Goal: Check status

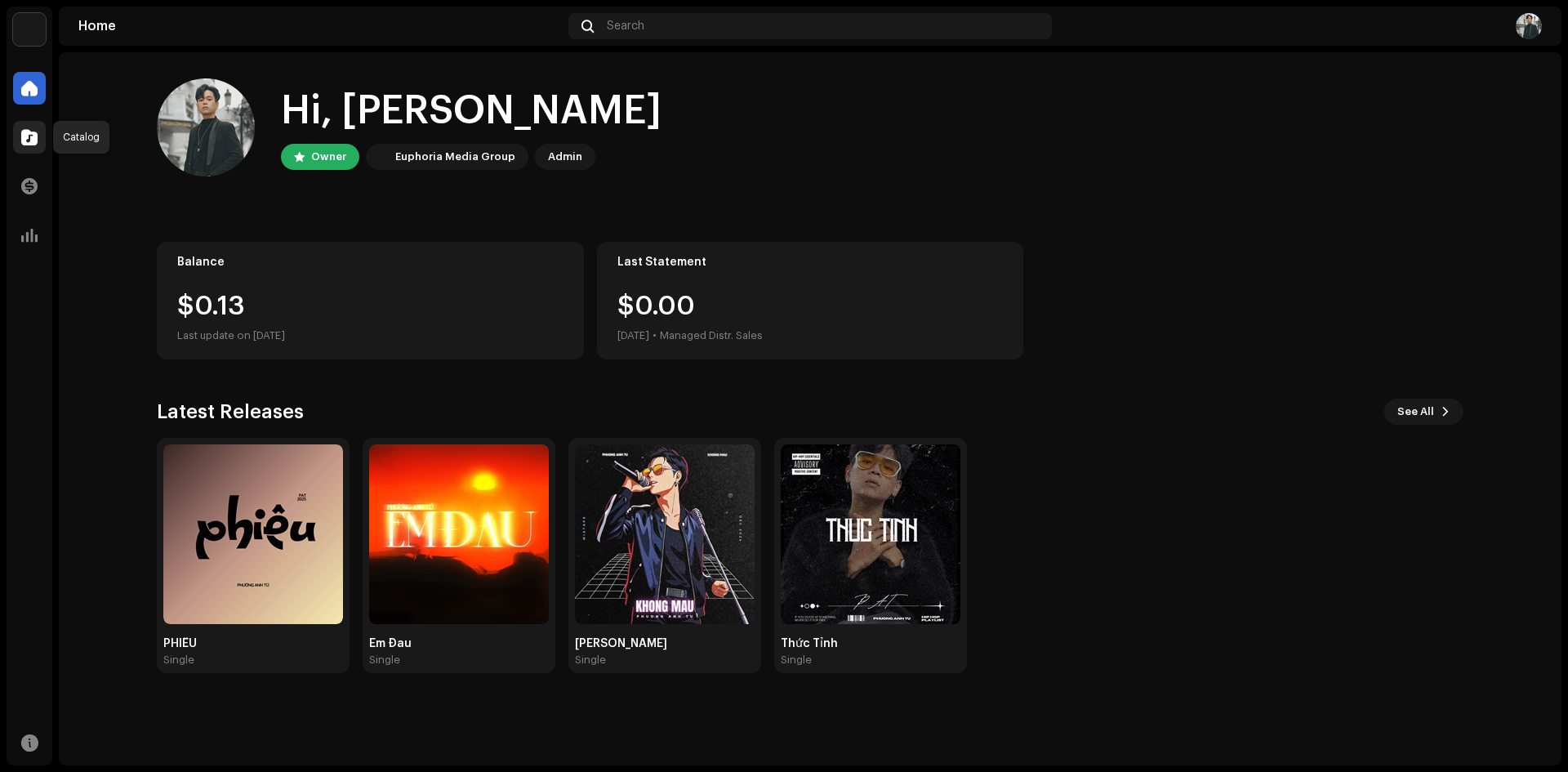
click at [28, 136] on span at bounding box center [30, 138] width 17 height 13
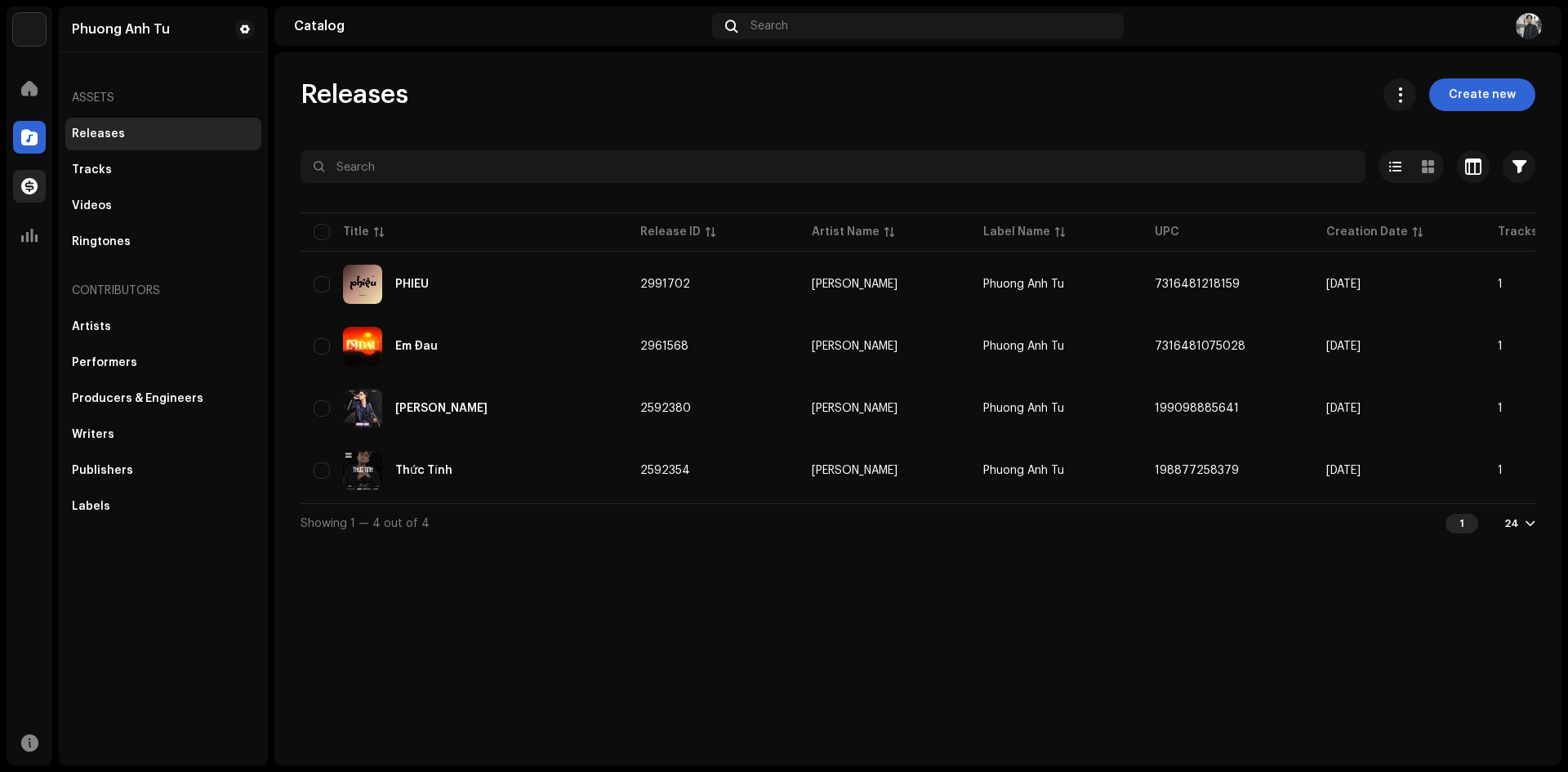
click at [40, 188] on div at bounding box center [29, 186] width 32 height 32
click at [24, 180] on span at bounding box center [30, 186] width 17 height 13
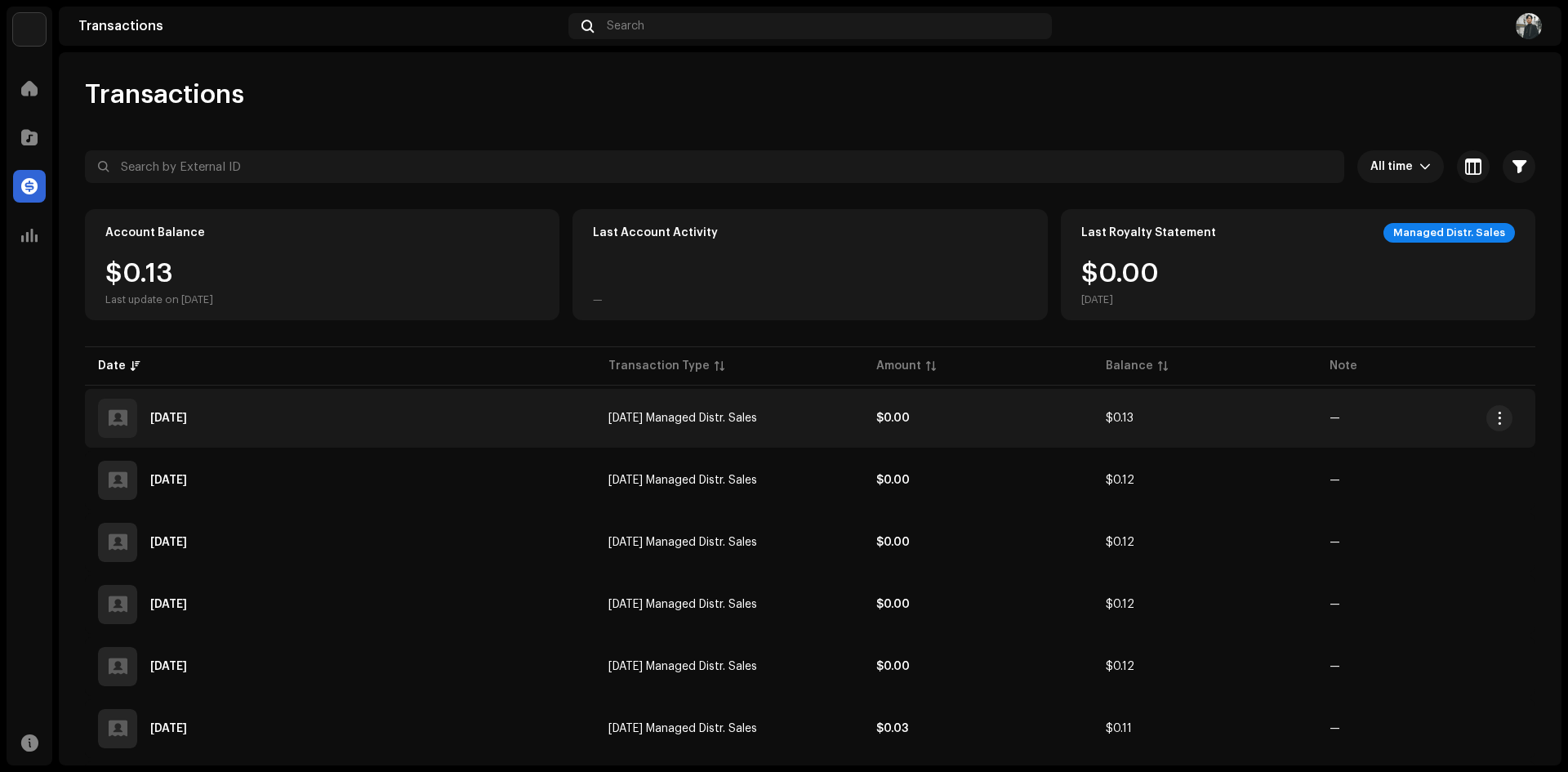
click at [1177, 413] on td "$0.13" at bounding box center [1205, 417] width 224 height 59
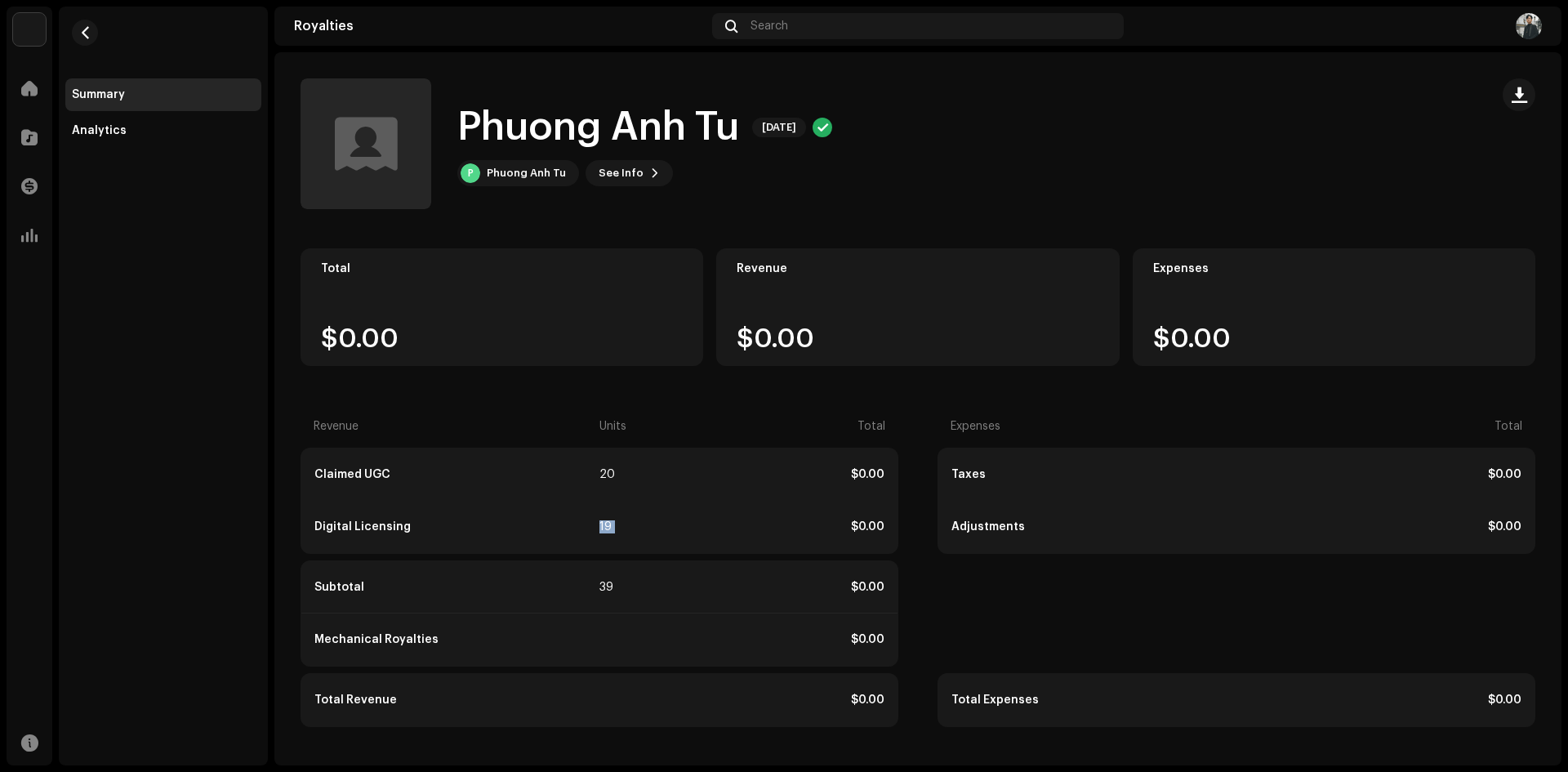
drag, startPoint x: 646, startPoint y: 514, endPoint x: 753, endPoint y: 508, distance: 107.2
click at [753, 508] on div "Digital Licensing 19 $0.00" at bounding box center [599, 527] width 596 height 52
drag, startPoint x: 633, startPoint y: 608, endPoint x: 578, endPoint y: 606, distance: 55.0
click at [632, 608] on div "Subtotal 39 $0.00" at bounding box center [599, 587] width 596 height 52
drag, startPoint x: 587, startPoint y: 591, endPoint x: 637, endPoint y: 521, distance: 86.0
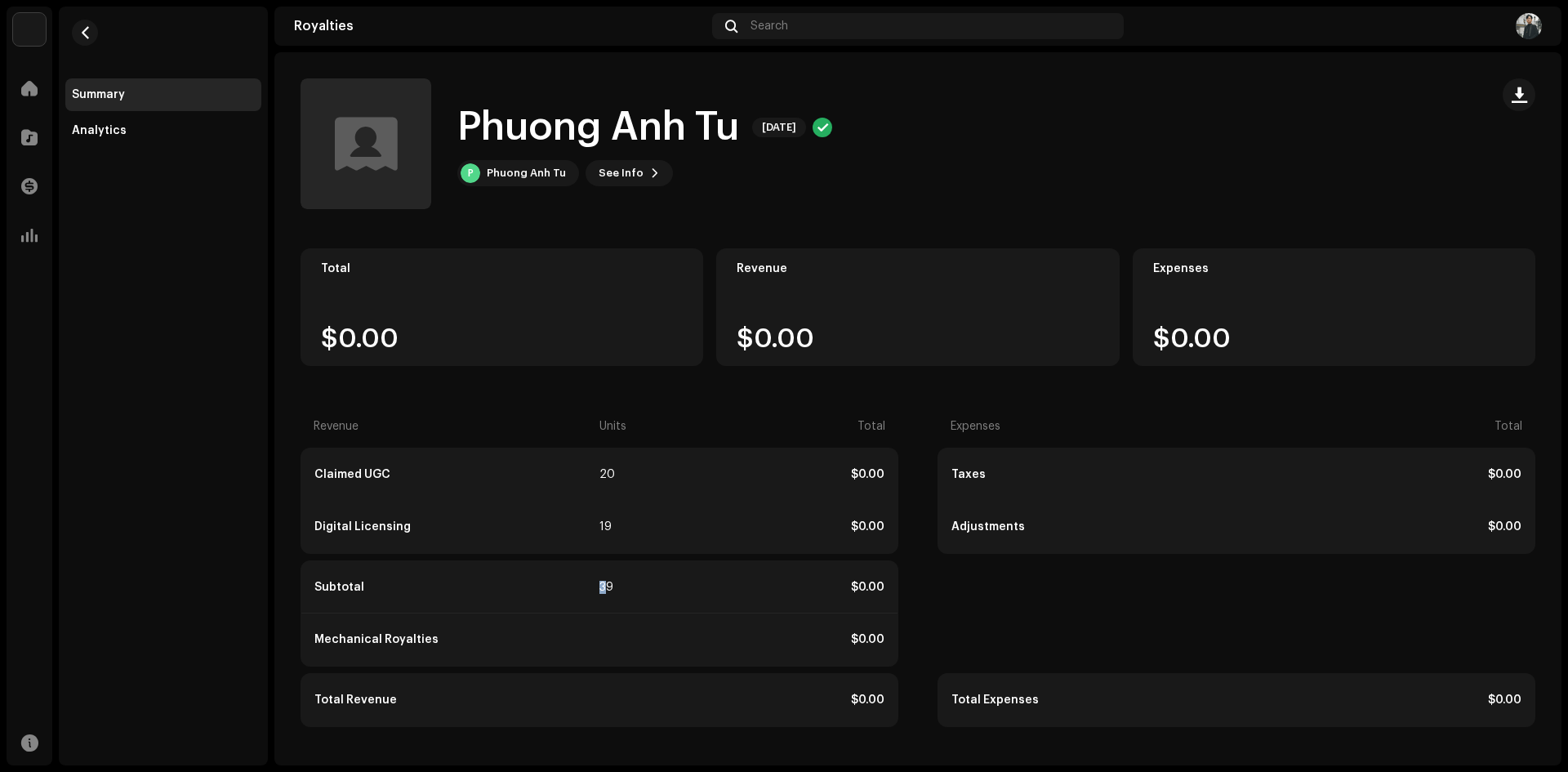
click at [661, 583] on div "Subtotal 39 $0.00" at bounding box center [599, 587] width 596 height 52
click at [608, 475] on div "20" at bounding box center [628, 475] width 56 height 13
click at [167, 142] on div "Analytics" at bounding box center [163, 130] width 196 height 32
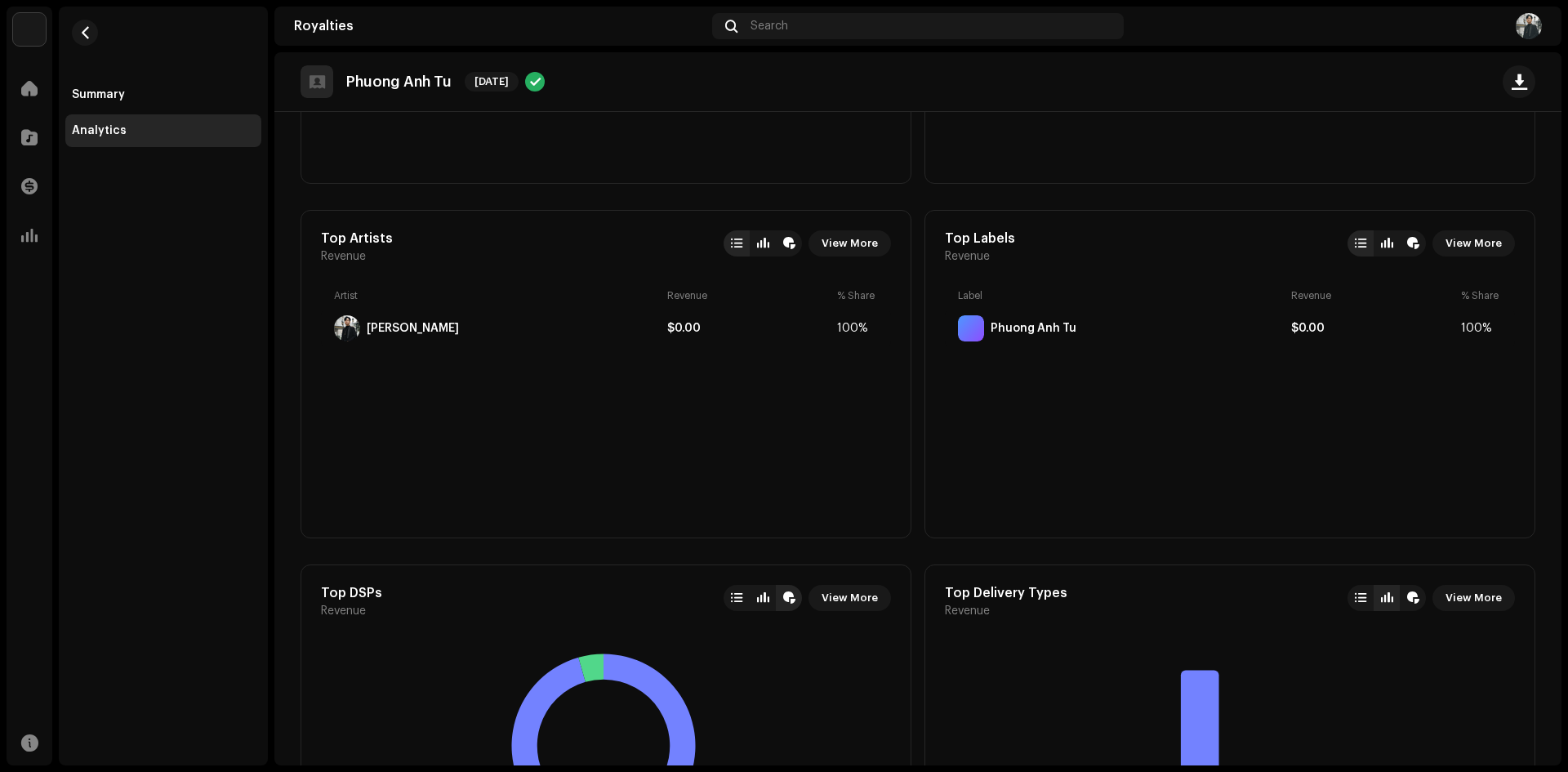
scroll to position [354, 0]
click at [27, 92] on span at bounding box center [30, 89] width 17 height 13
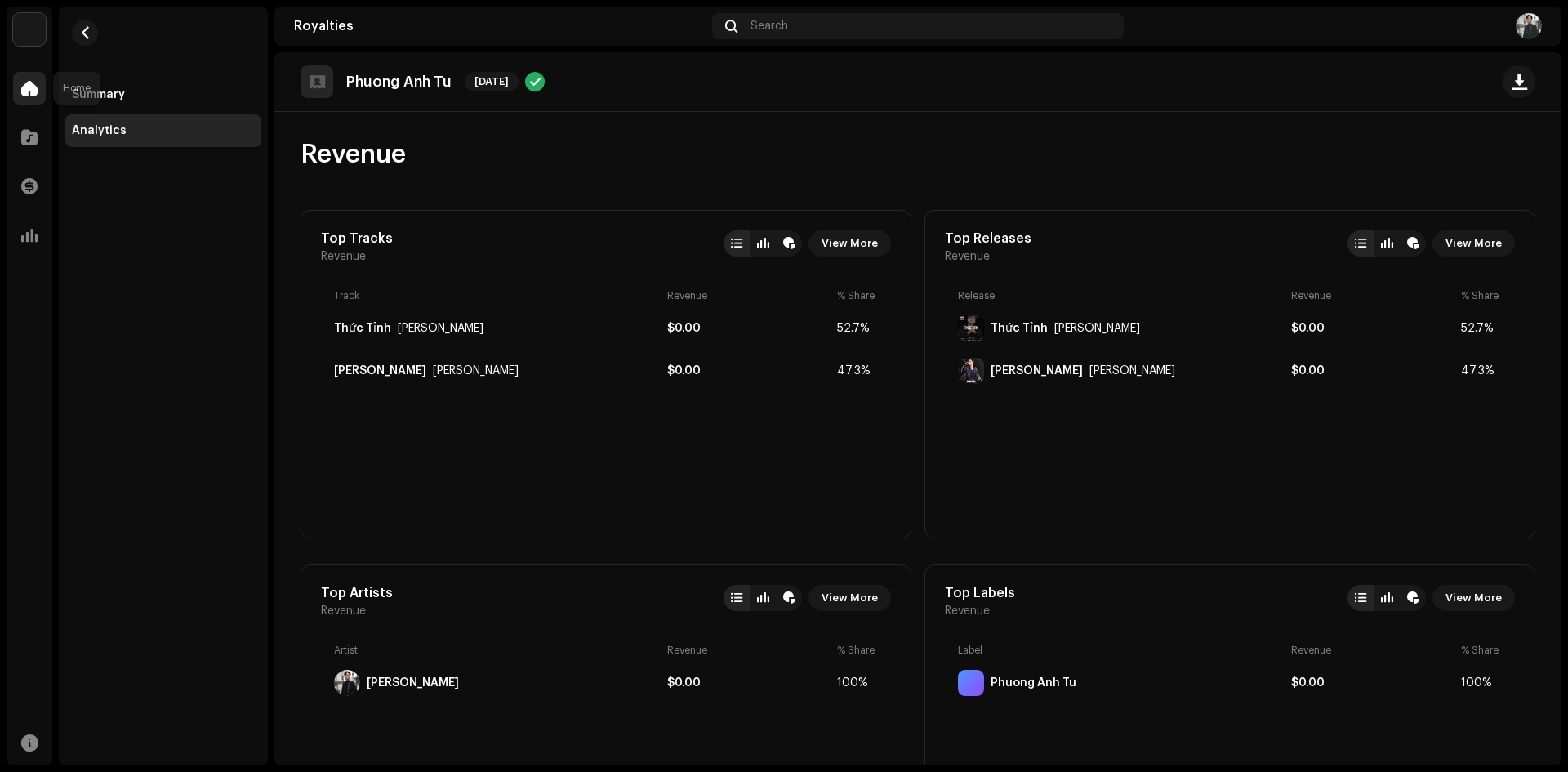
click at [27, 92] on span at bounding box center [30, 89] width 17 height 13
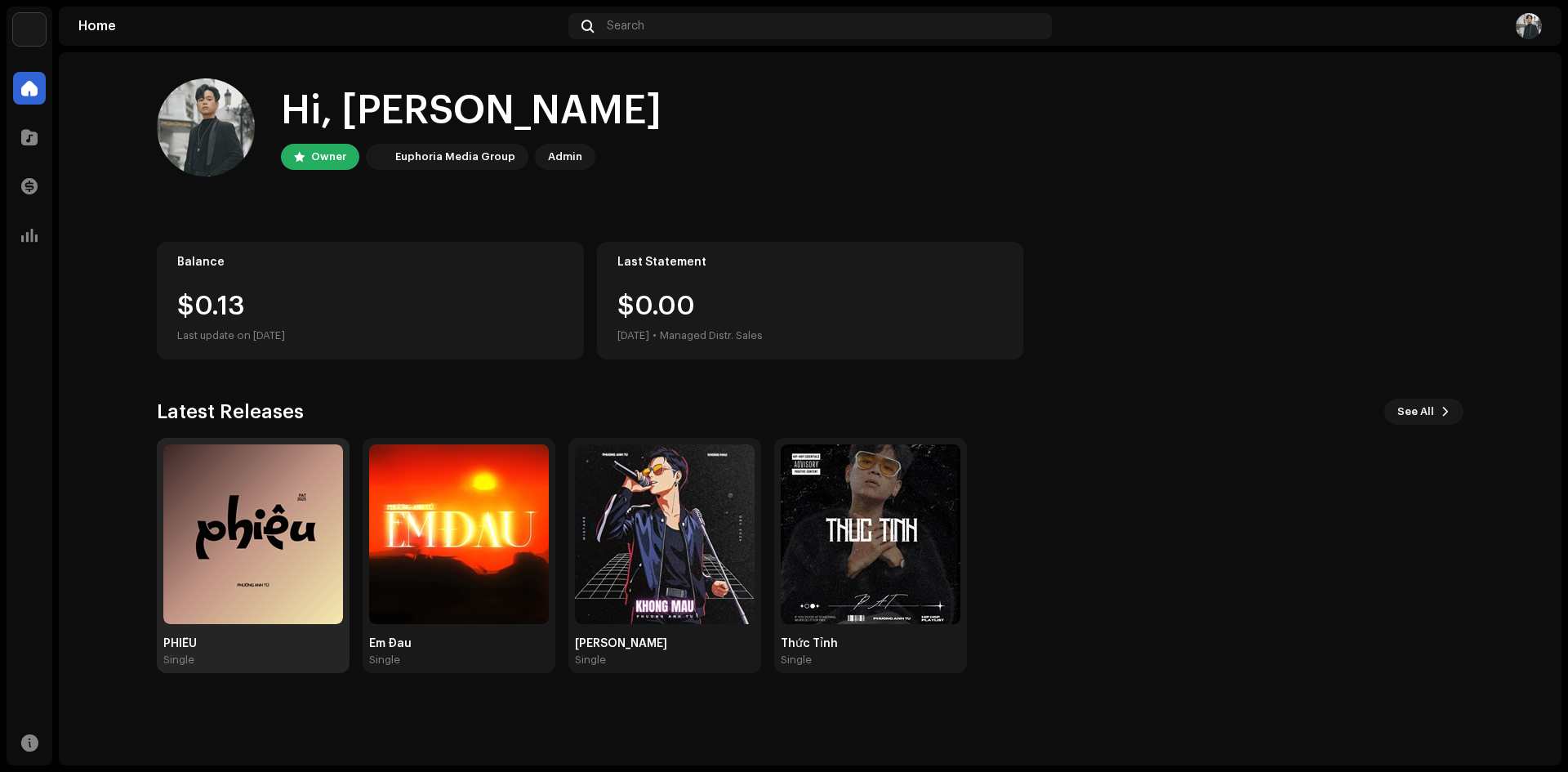
click at [267, 572] on img at bounding box center [253, 534] width 180 height 180
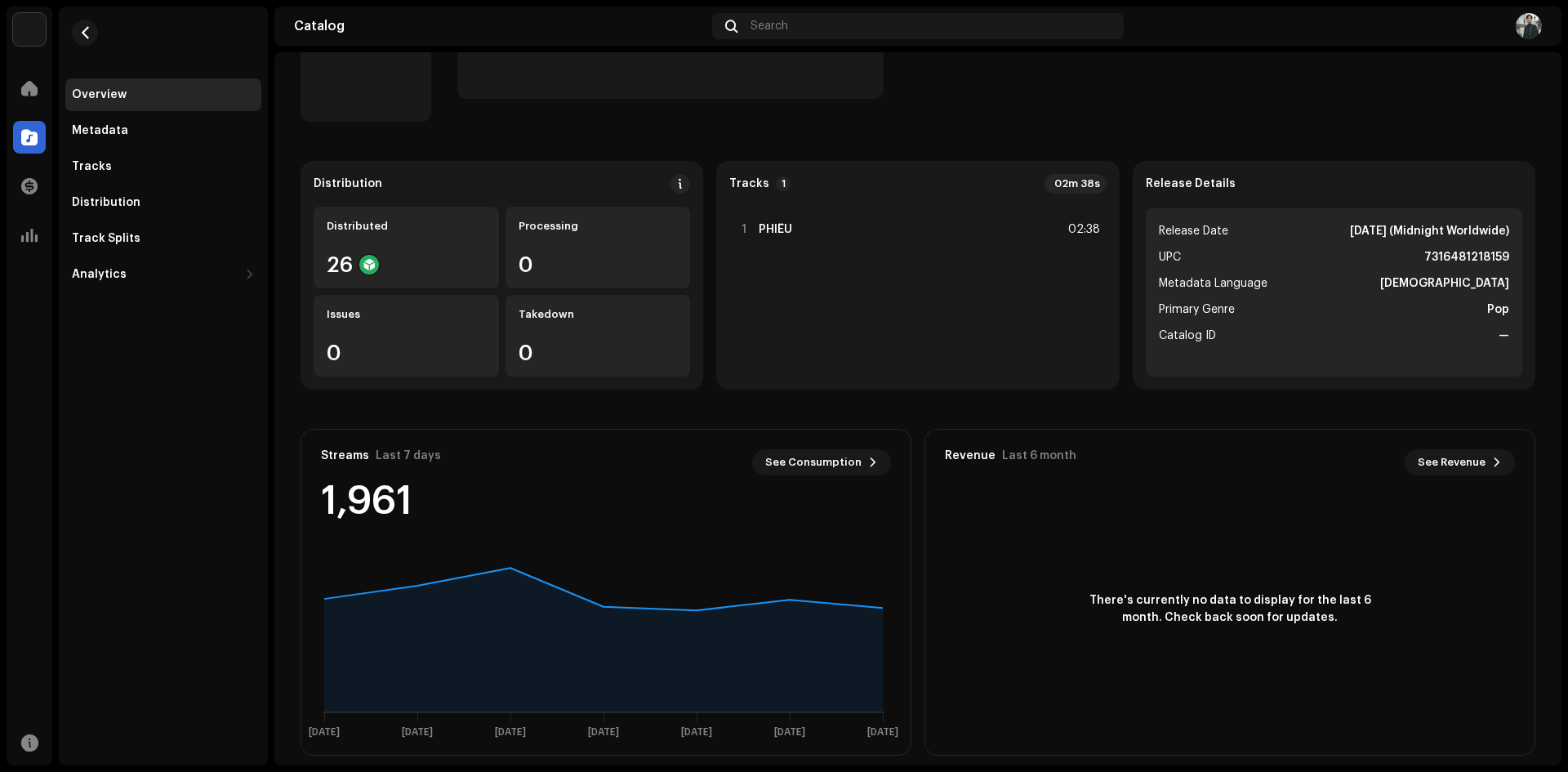
scroll to position [104, 0]
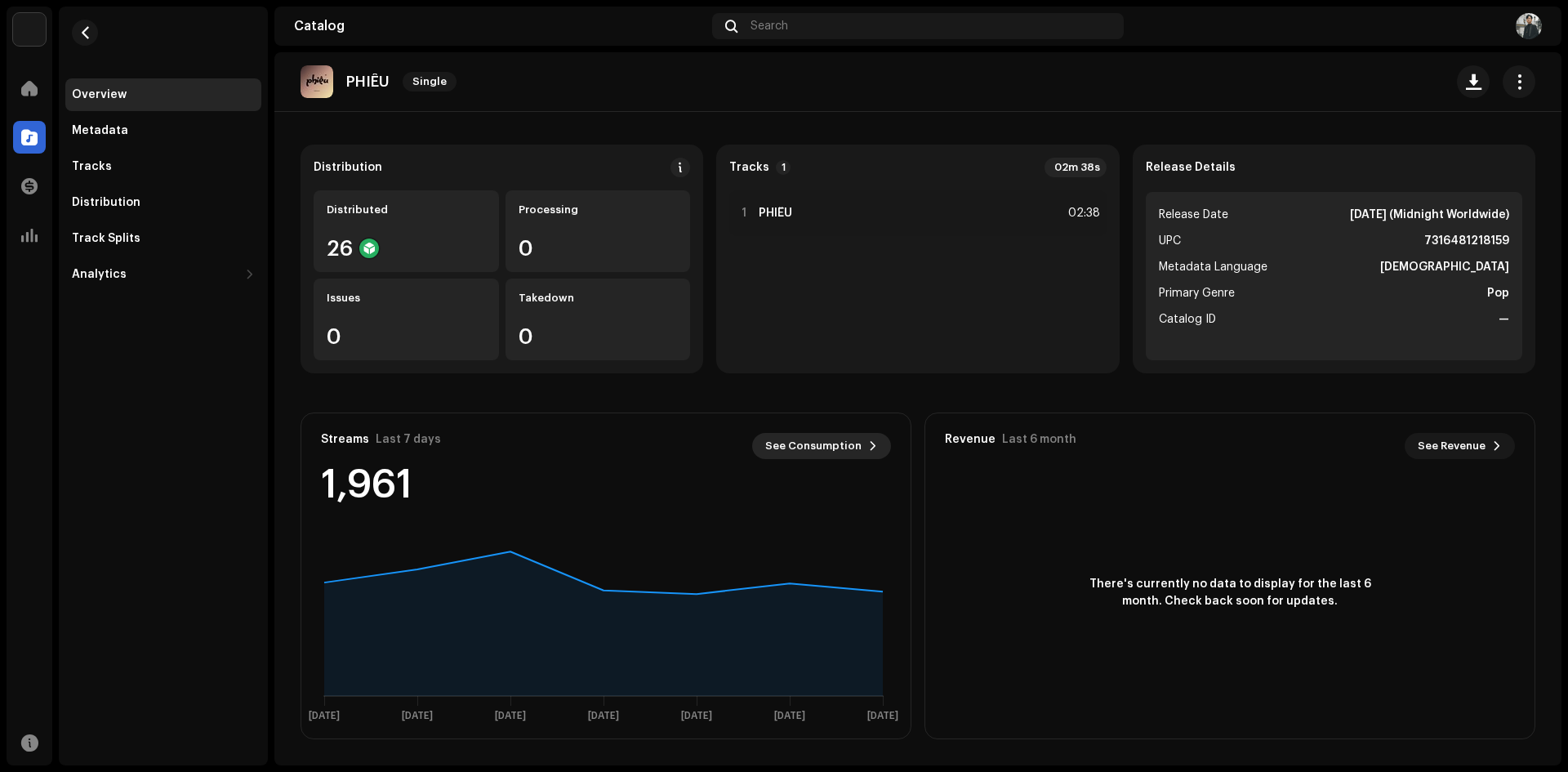
click at [839, 438] on span "See Consumption" at bounding box center [813, 446] width 96 height 32
